Goal: Task Accomplishment & Management: Complete application form

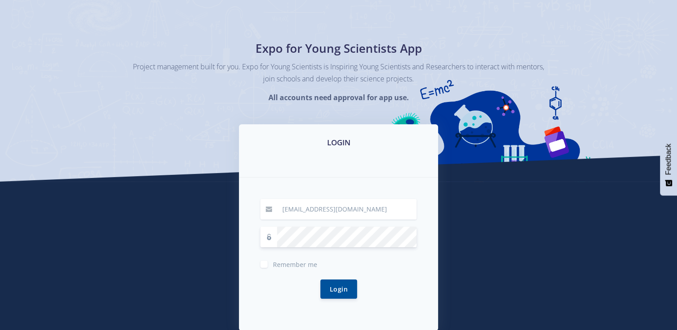
scroll to position [32, 0]
click at [340, 291] on button "Login" at bounding box center [338, 288] width 37 height 19
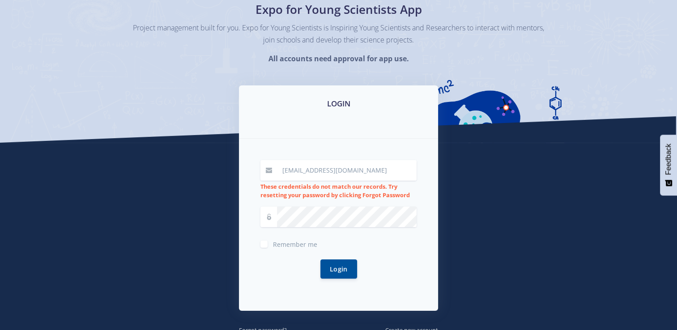
scroll to position [70, 0]
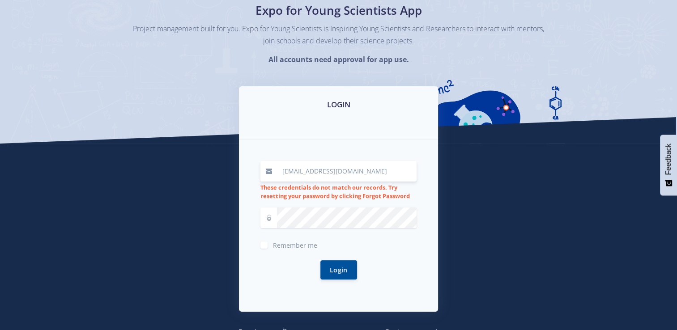
click at [300, 172] on input "[EMAIL_ADDRESS][DOMAIN_NAME]" at bounding box center [347, 171] width 140 height 21
click at [375, 171] on input "[EMAIL_ADDRESS][DOMAIN_NAME]" at bounding box center [347, 171] width 140 height 21
type input "h"
type input "emilyhugo"
click at [375, 171] on input "emilyhugo" at bounding box center [347, 171] width 140 height 21
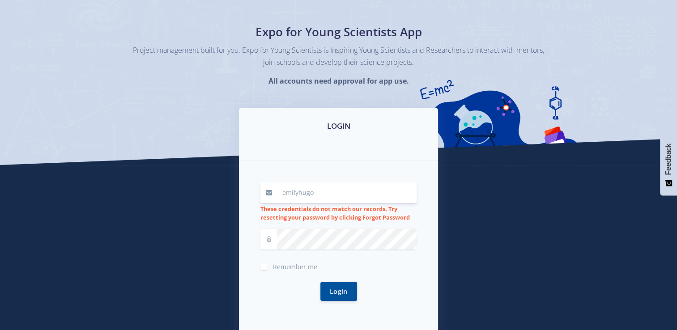
scroll to position [48, 0]
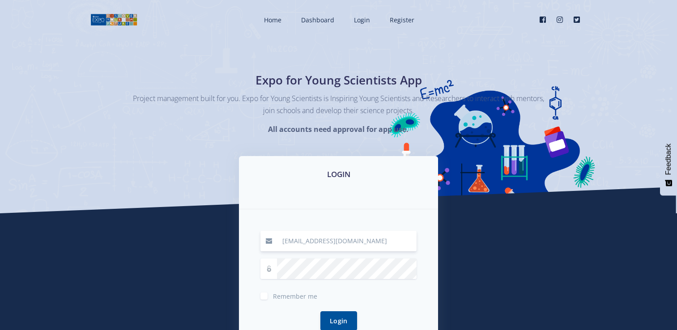
scroll to position [32, 0]
